Goal: Information Seeking & Learning: Learn about a topic

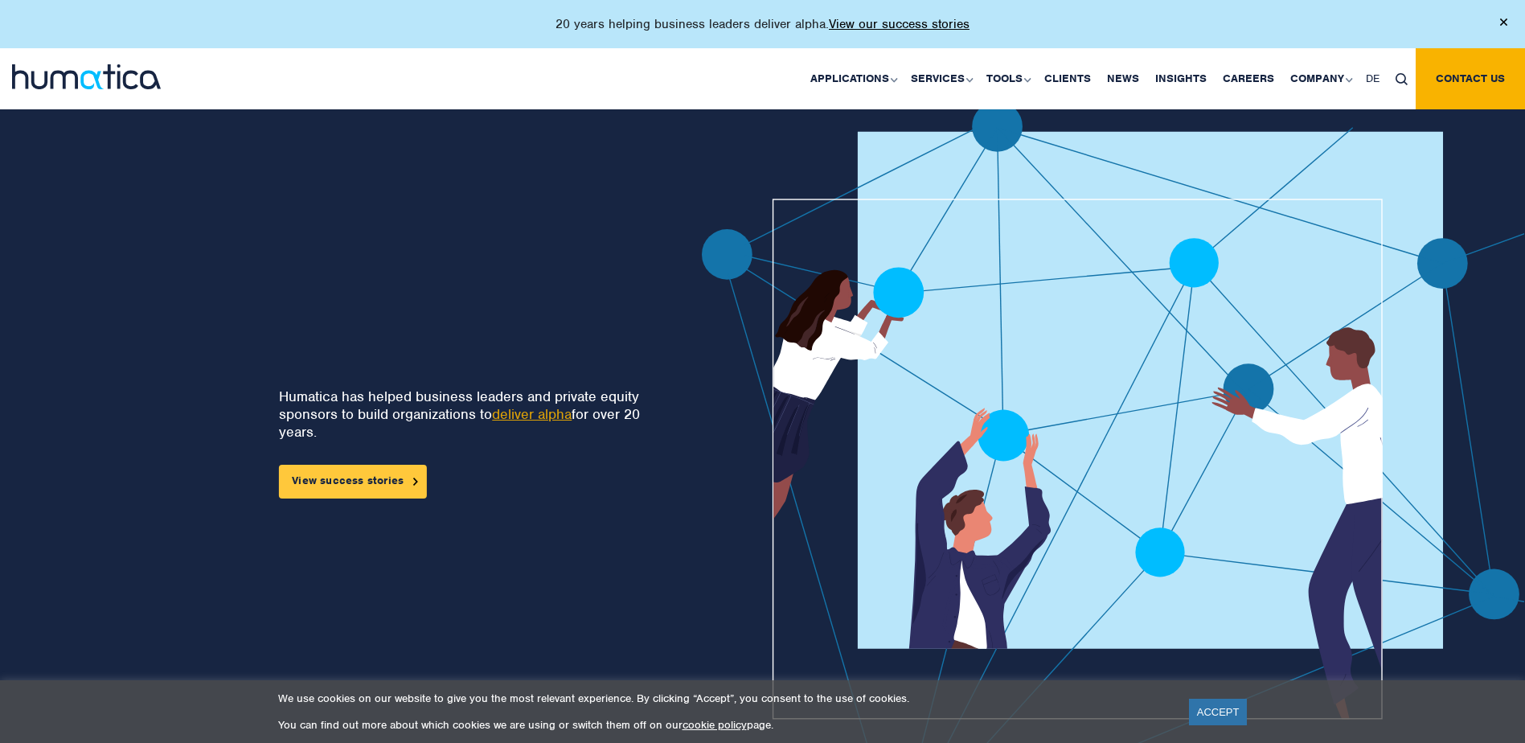
click at [346, 476] on link "View success stories" at bounding box center [353, 482] width 148 height 34
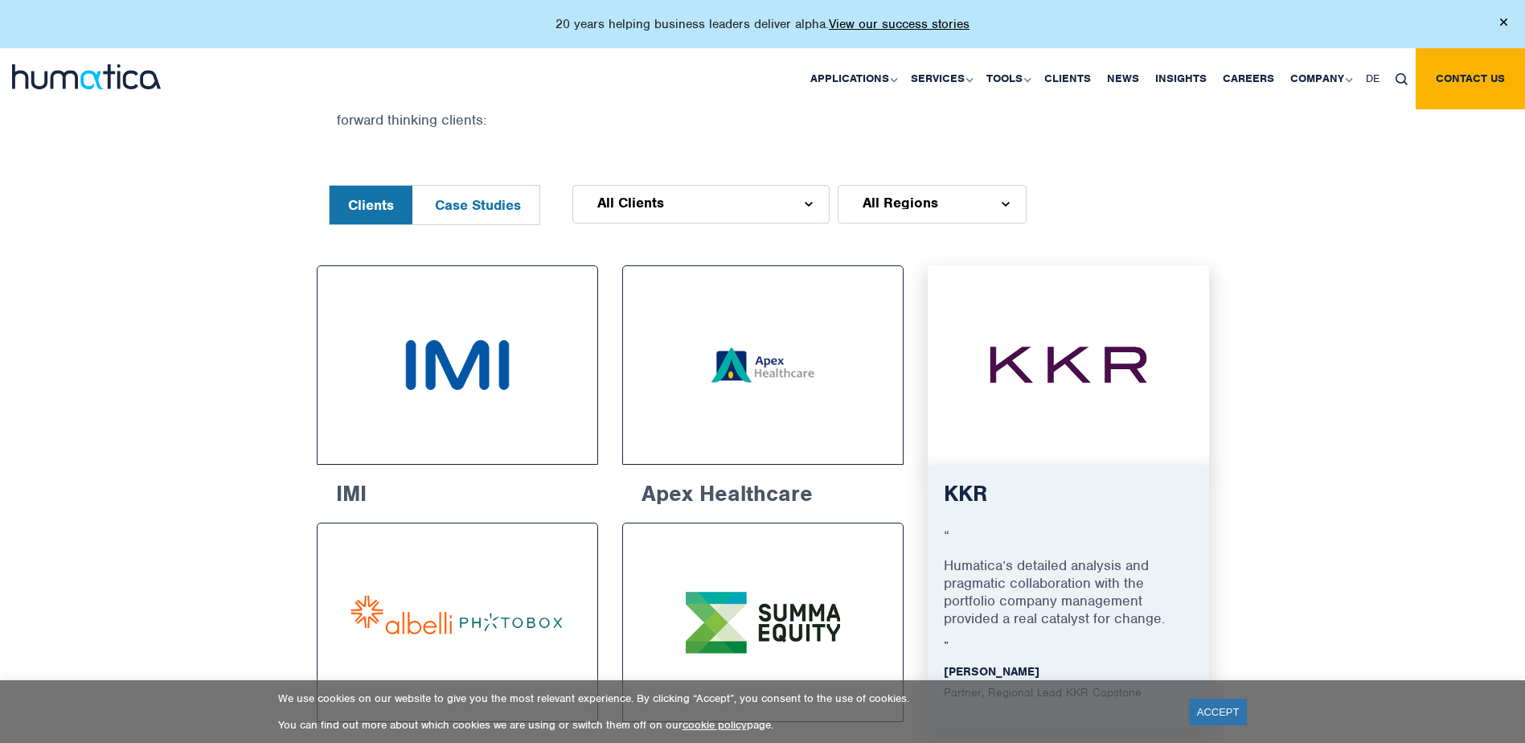
scroll to position [563, 0]
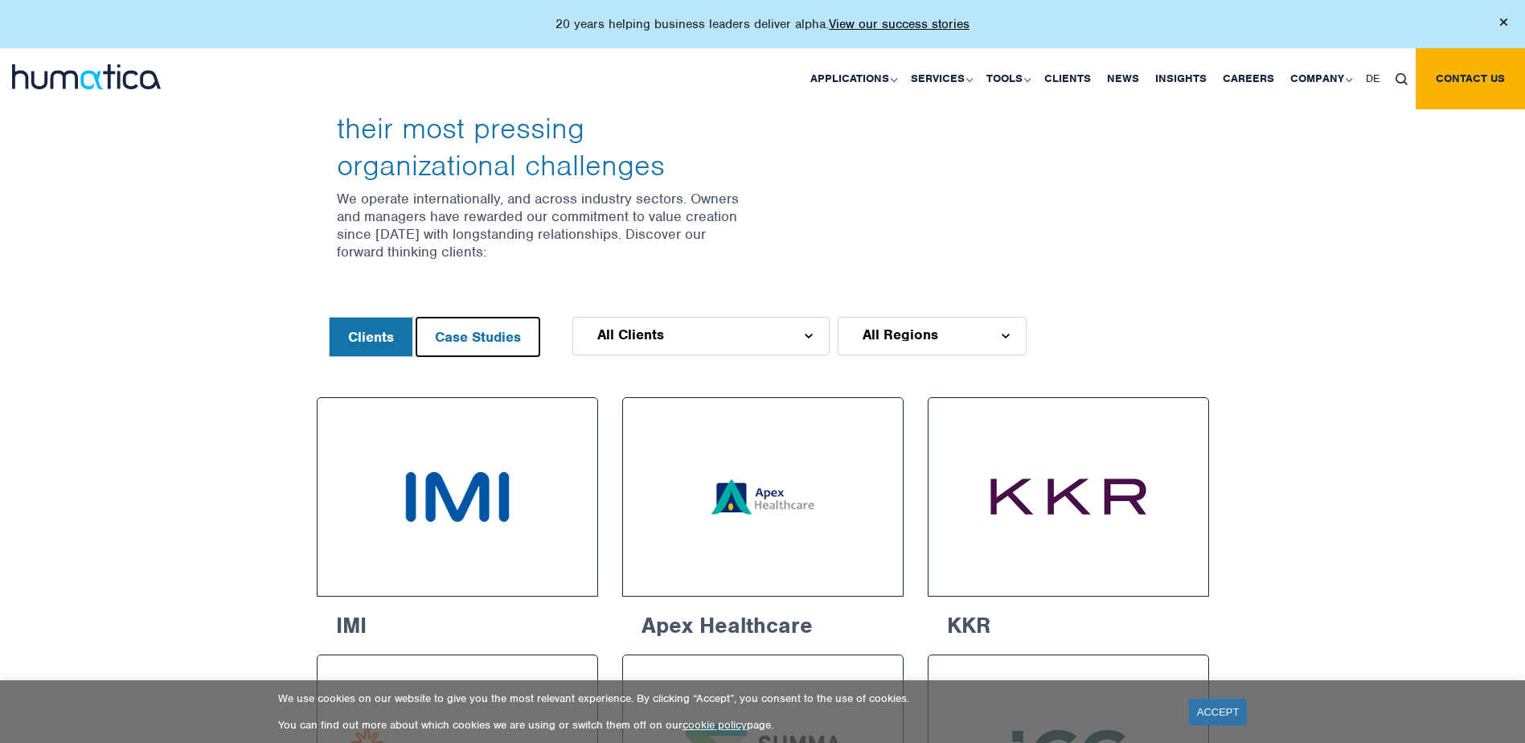
click at [461, 339] on button "Case Studies" at bounding box center [477, 337] width 123 height 39
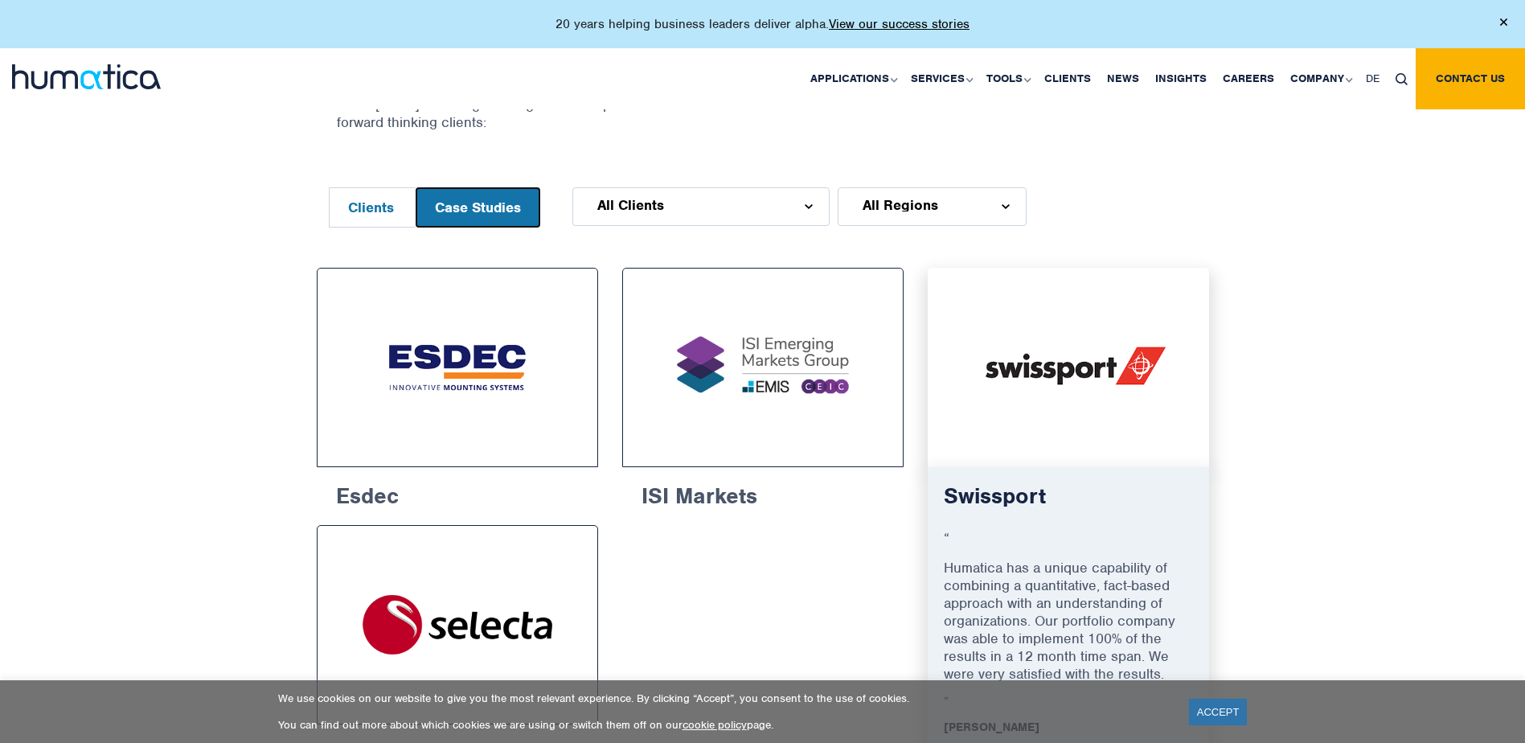
scroll to position [643, 0]
